Goal: Navigation & Orientation: Find specific page/section

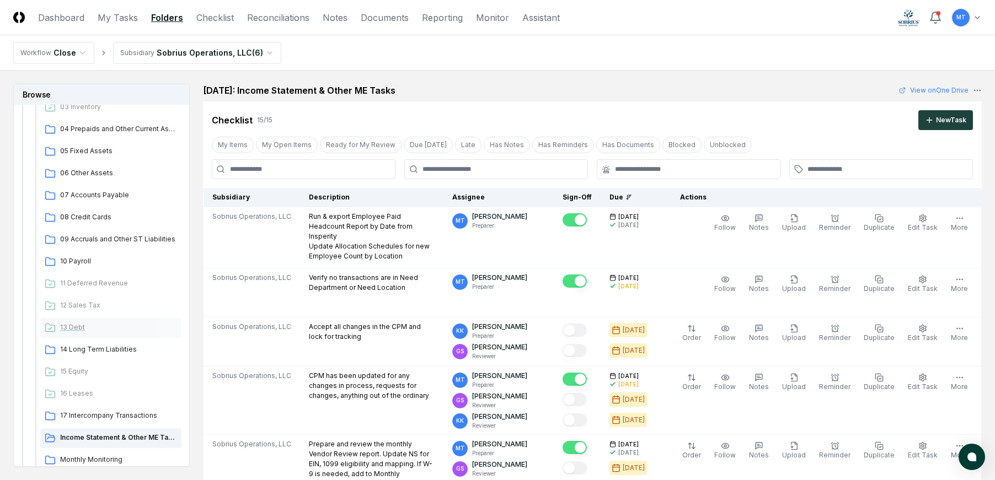
scroll to position [276, 0]
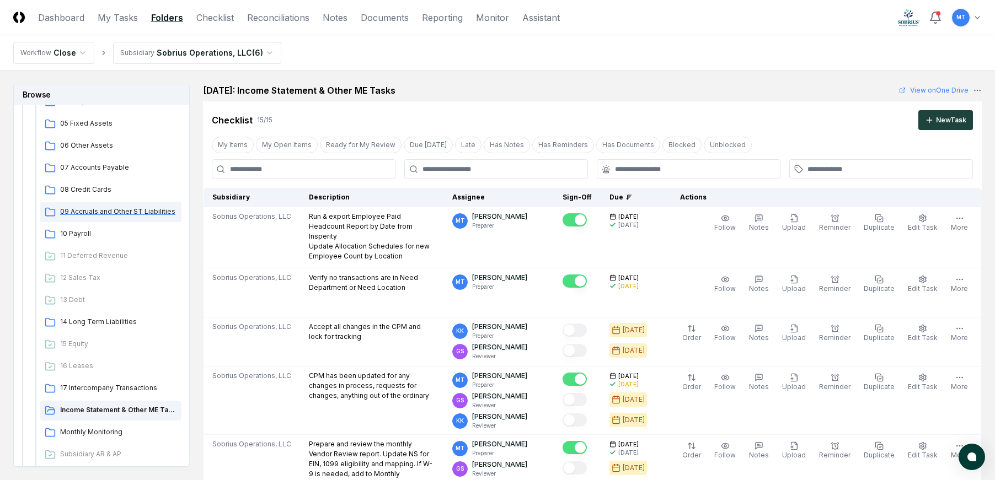
click at [130, 216] on span "09 Accruals and Other ST Liabilities" at bounding box center [118, 212] width 117 height 10
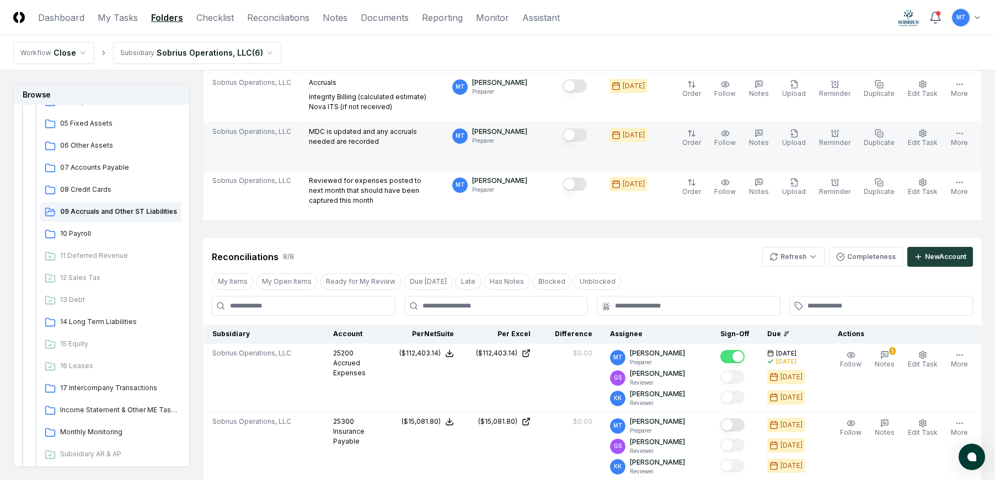
scroll to position [331, 0]
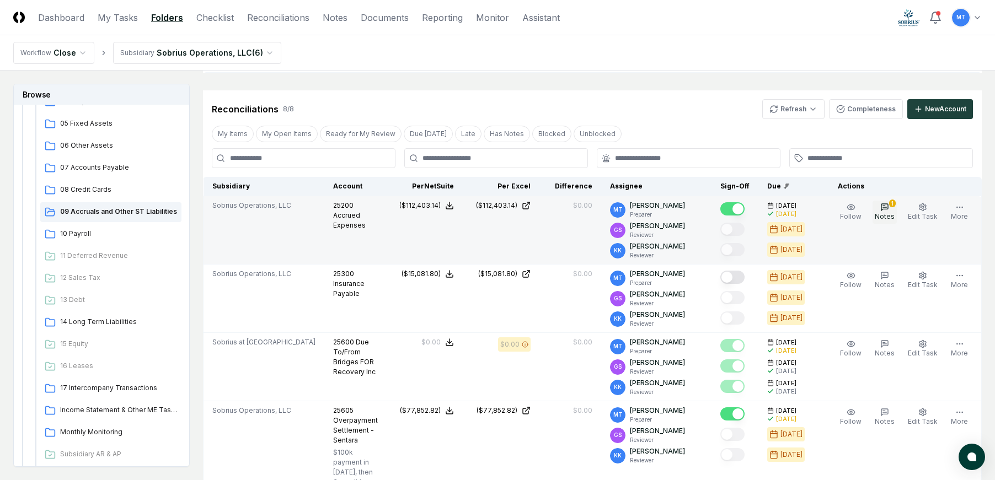
click at [889, 211] on icon "button" at bounding box center [884, 207] width 9 height 9
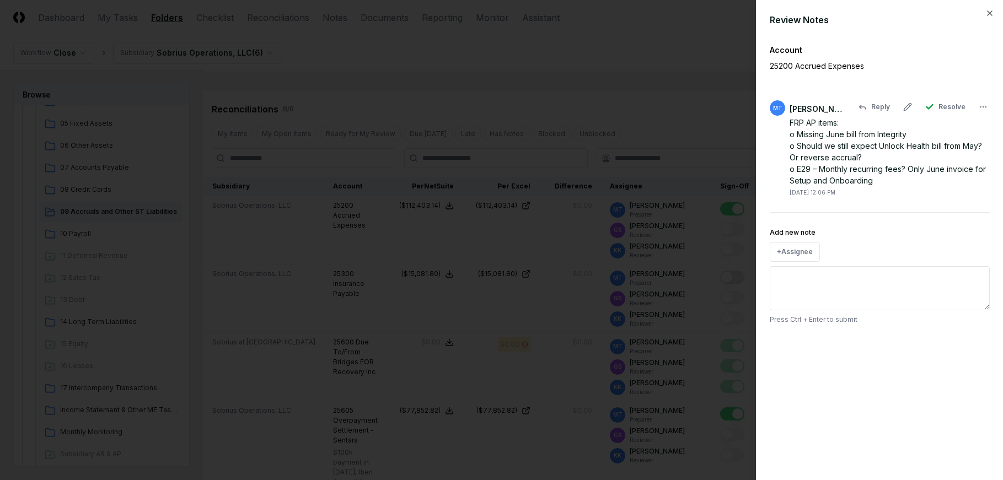
click at [877, 181] on div "FRP AP items: o Missing June bill from Integrity o Should we still expect Unloc…" at bounding box center [890, 151] width 200 height 69
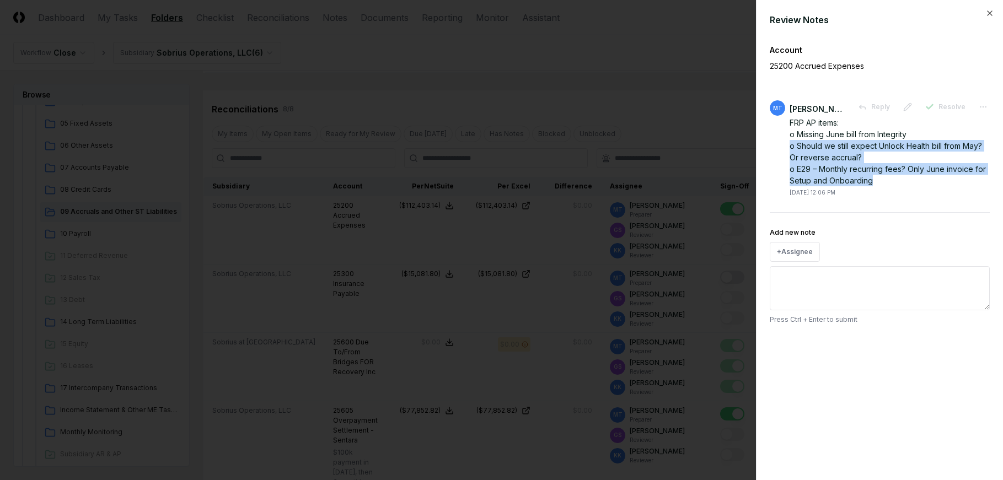
drag, startPoint x: 872, startPoint y: 181, endPoint x: 787, endPoint y: 141, distance: 94.0
click at [787, 141] on div "MT [PERSON_NAME] Reply Resolve FRP AP items: o Missing June bill from Integrity…" at bounding box center [880, 148] width 220 height 97
copy div "o Should we still expect Unlock Health bill from May? Or reverse accrual? o E29…"
click at [981, 108] on body "CloseCore Dashboard My Tasks Folders Checklist Reconciliations Notes Documents …" at bounding box center [497, 403] width 995 height 1468
click at [936, 153] on line at bounding box center [936, 152] width 0 height 2
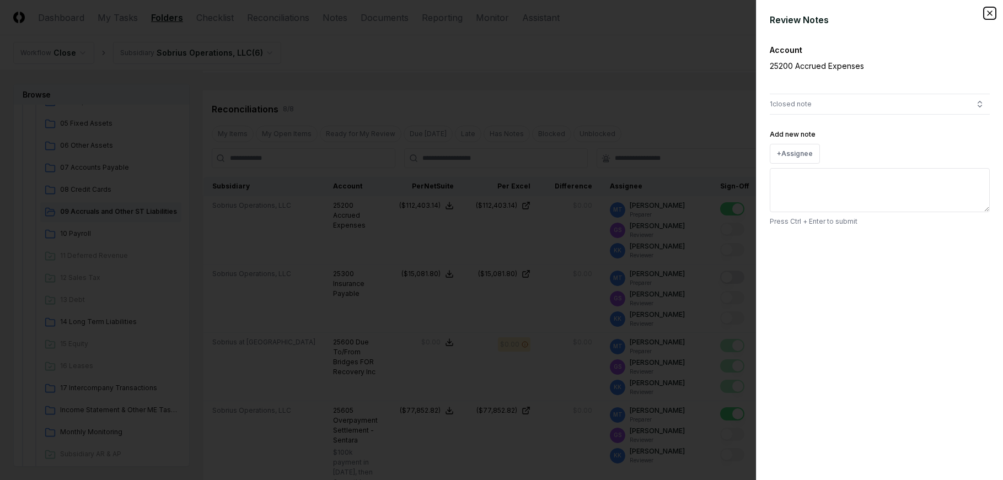
click at [989, 13] on icon "button" at bounding box center [989, 13] width 9 height 9
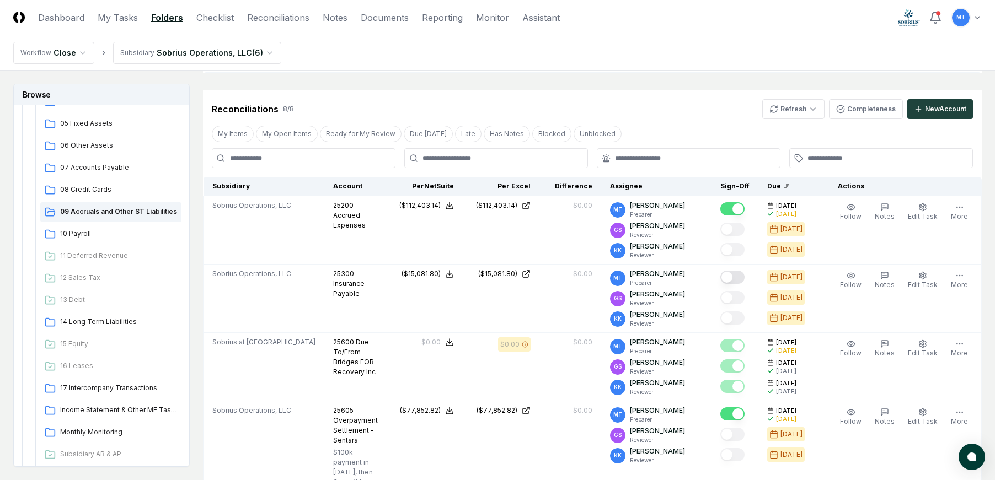
click at [625, 62] on nav "Workflow Close Subsidiary Sobrius Operations, LLC ( 6 )" at bounding box center [497, 52] width 995 height 35
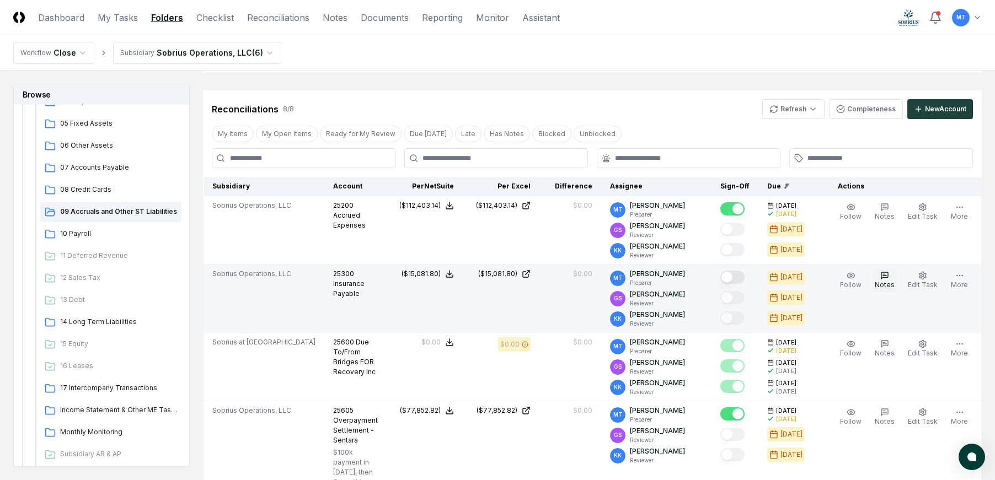
click at [889, 278] on icon "button" at bounding box center [884, 275] width 9 height 9
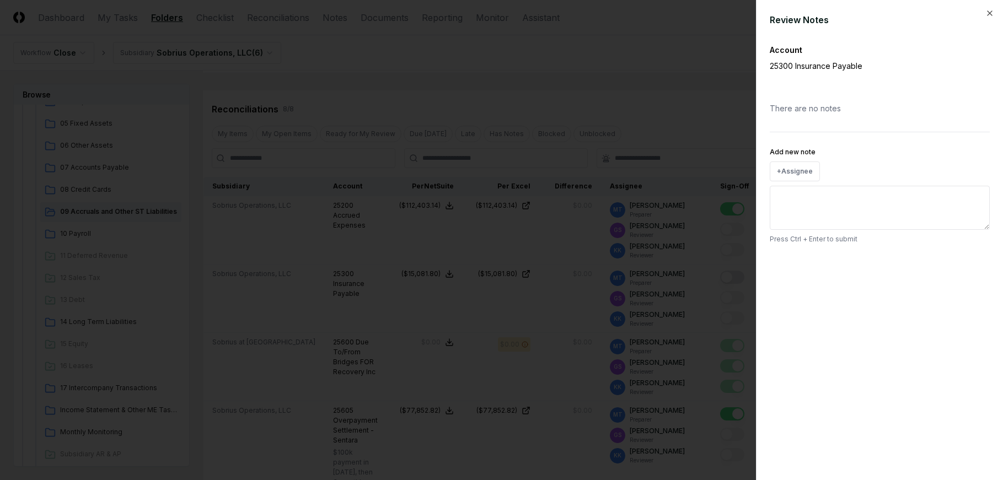
click at [844, 201] on textarea "Add new note" at bounding box center [880, 208] width 220 height 44
click at [992, 11] on icon "button" at bounding box center [989, 13] width 9 height 9
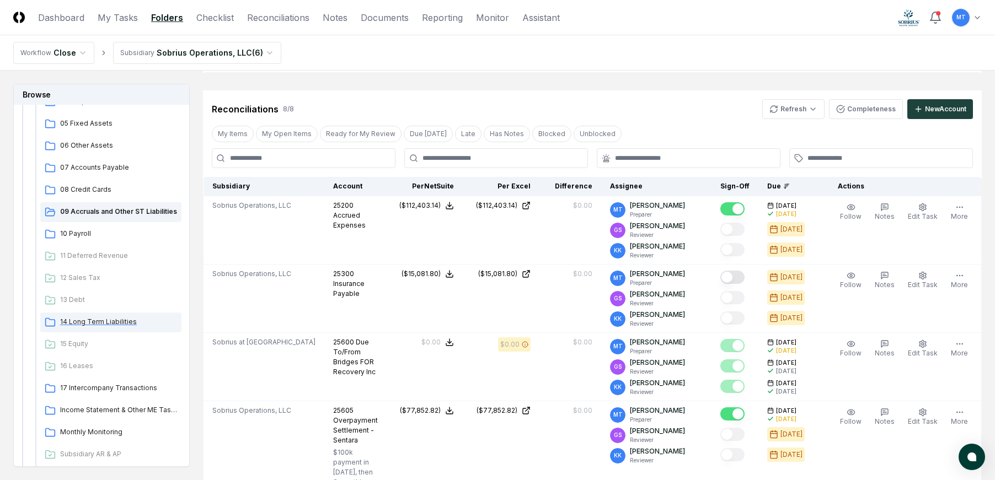
click at [104, 320] on span "14 Long Term Liabilities" at bounding box center [118, 322] width 117 height 10
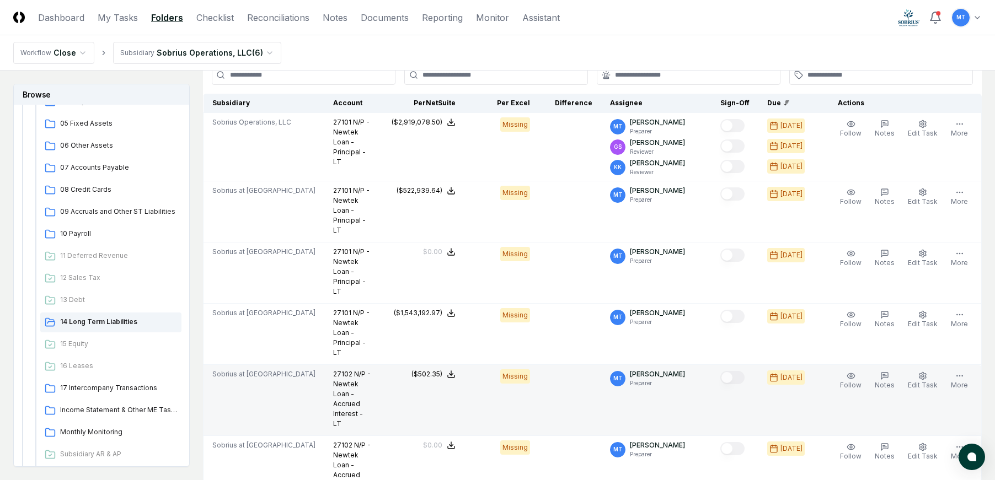
scroll to position [247, 0]
